Goal: Task Accomplishment & Management: Manage account settings

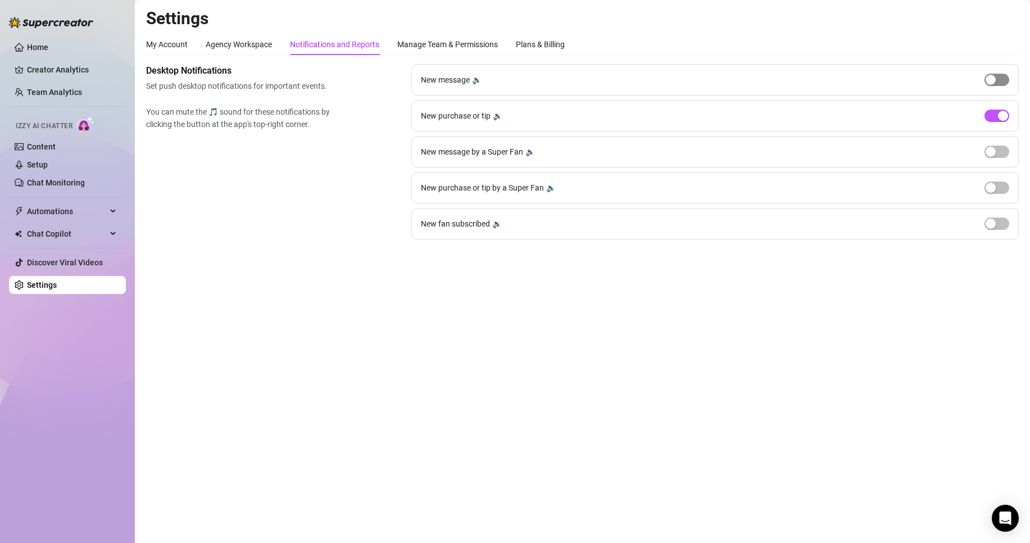
click at [1000, 79] on span "button" at bounding box center [997, 80] width 25 height 12
click at [1000, 79] on div "button" at bounding box center [1003, 80] width 10 height 10
click at [998, 119] on div "button" at bounding box center [1003, 116] width 10 height 10
click at [998, 119] on span "button" at bounding box center [997, 116] width 25 height 12
